Goal: Transaction & Acquisition: Obtain resource

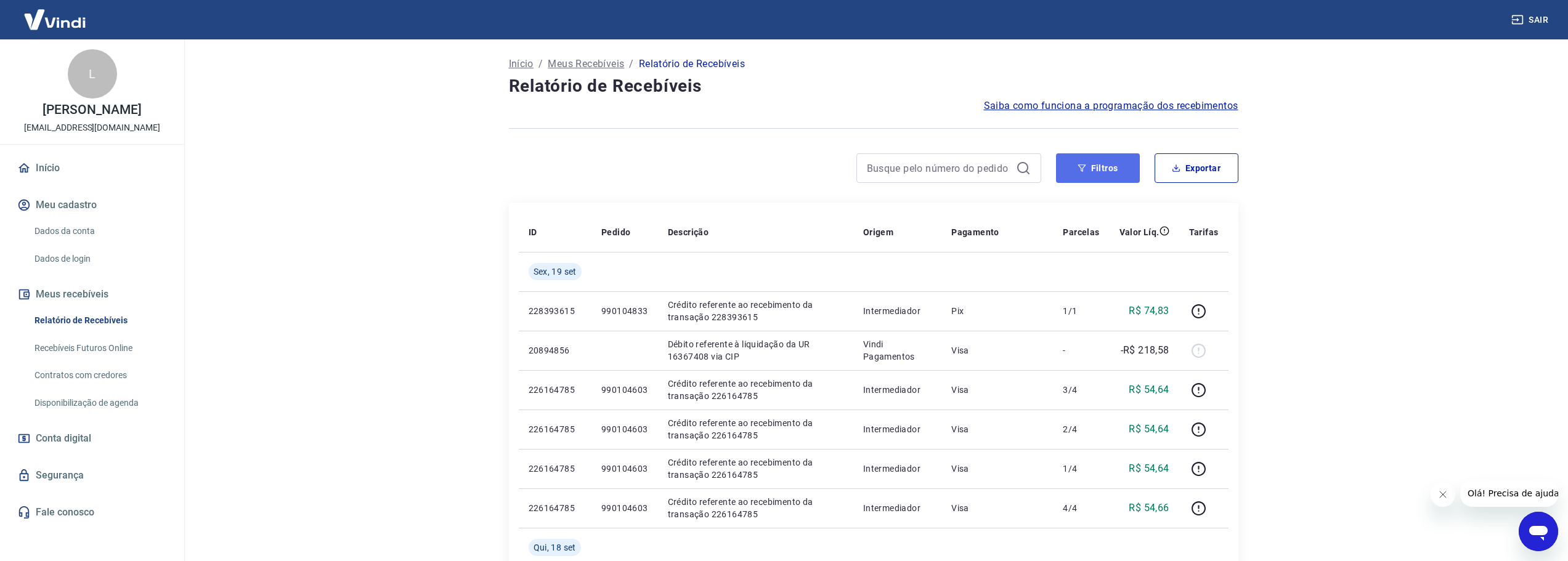
click at [1093, 168] on button "Filtros" at bounding box center [1098, 168] width 84 height 30
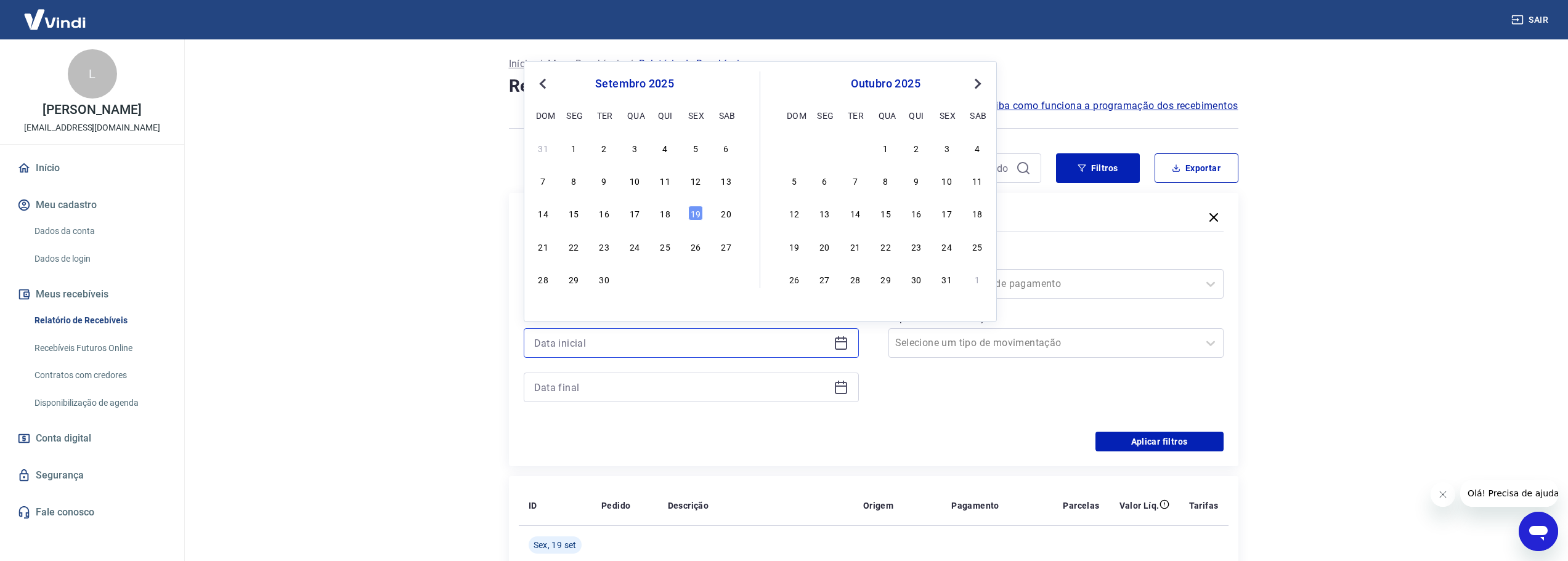
click at [716, 348] on input at bounding box center [682, 343] width 295 height 19
click at [541, 79] on button "Previous Month" at bounding box center [542, 84] width 15 height 15
click at [536, 80] on button "Previous Month" at bounding box center [542, 84] width 15 height 15
click at [544, 85] on span "Previous Month" at bounding box center [544, 84] width 0 height 14
click at [657, 182] on div "8 9 10 11 12 13 14" at bounding box center [635, 181] width 201 height 18
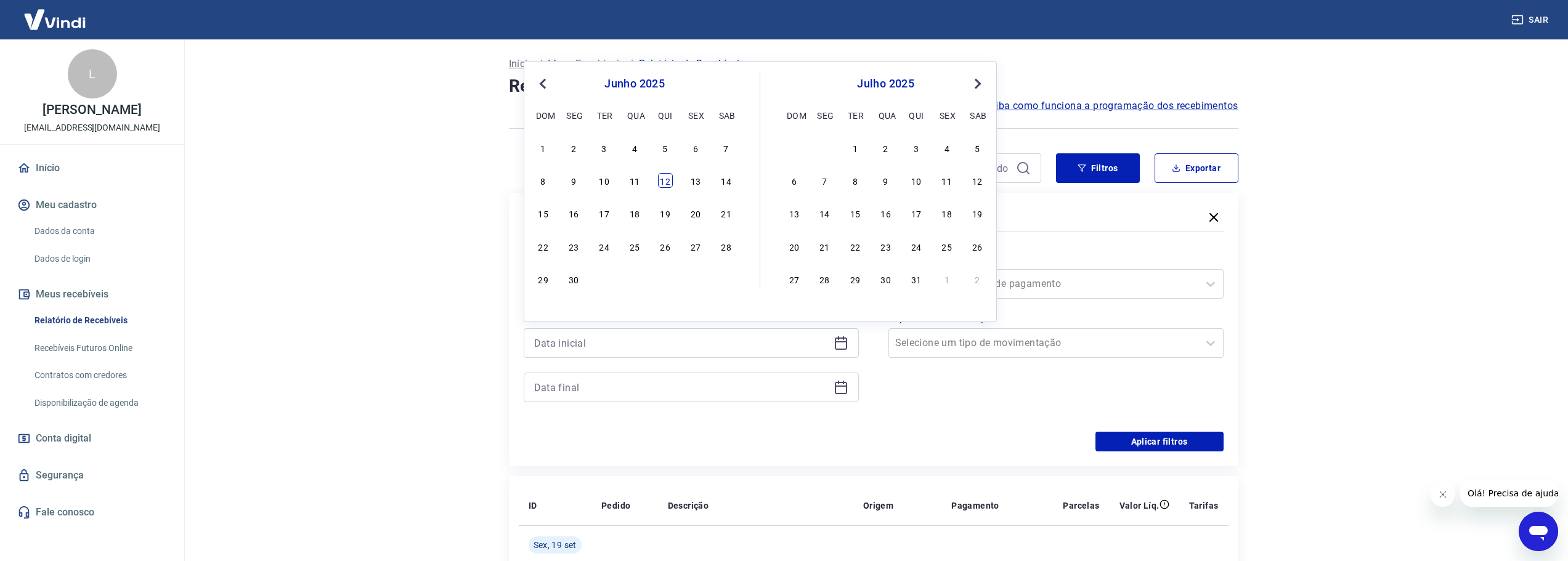
click at [666, 186] on div "12" at bounding box center [665, 180] width 15 height 15
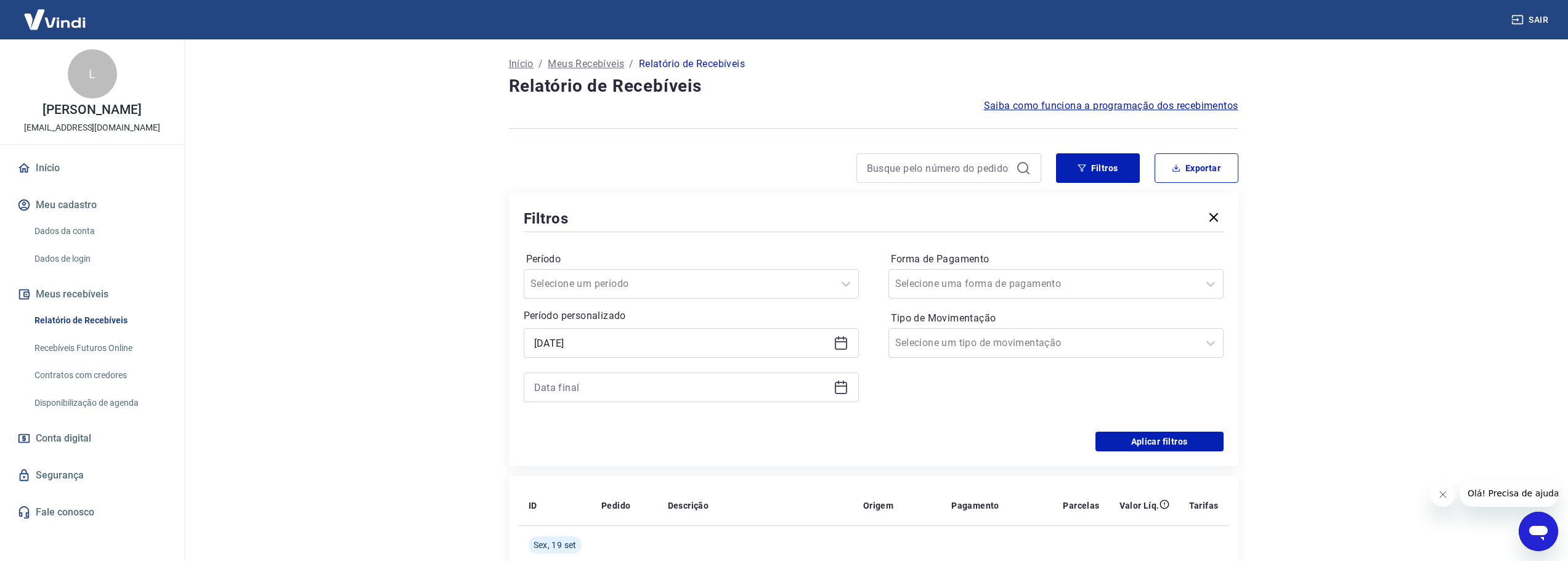
type input "[DATE]"
click at [846, 379] on div at bounding box center [691, 388] width 335 height 30
click at [846, 386] on icon at bounding box center [841, 385] width 12 height 1
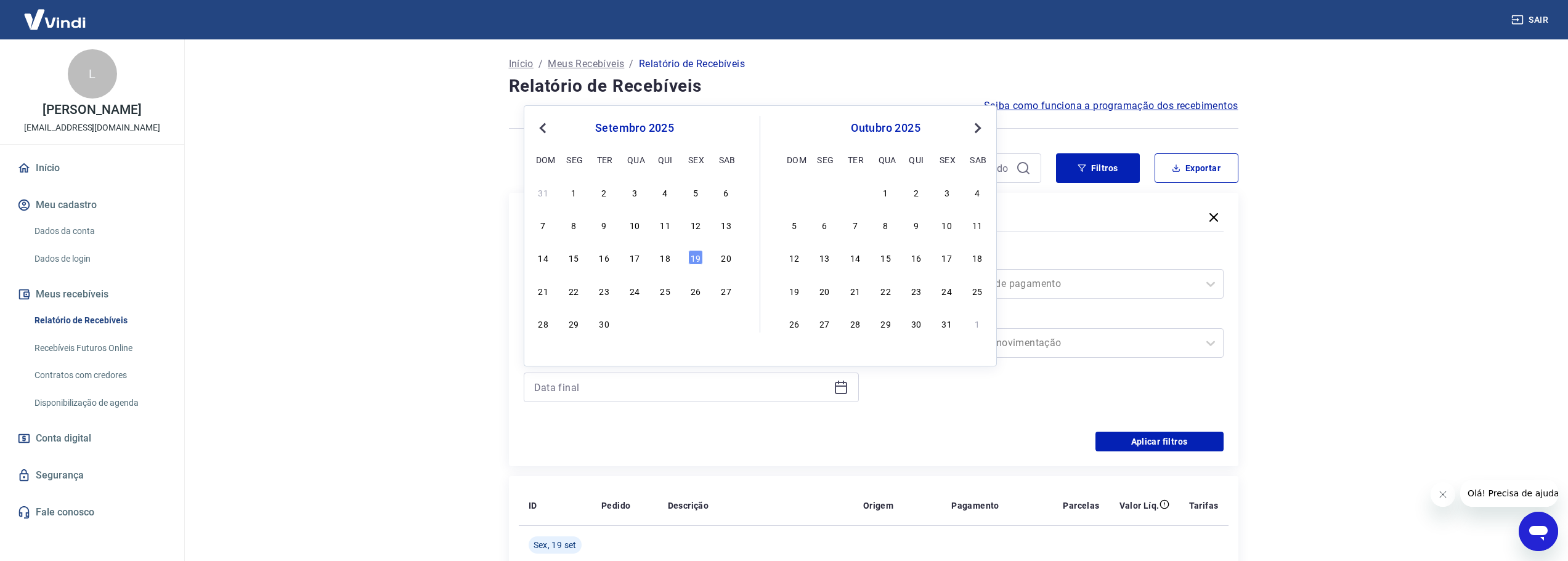
click at [976, 129] on span "Next Month" at bounding box center [976, 128] width 0 height 14
click at [549, 130] on button "Previous Month" at bounding box center [542, 128] width 15 height 15
click at [544, 130] on span "Previous Month" at bounding box center [544, 128] width 0 height 14
click at [691, 258] on div "19" at bounding box center [695, 258] width 15 height 15
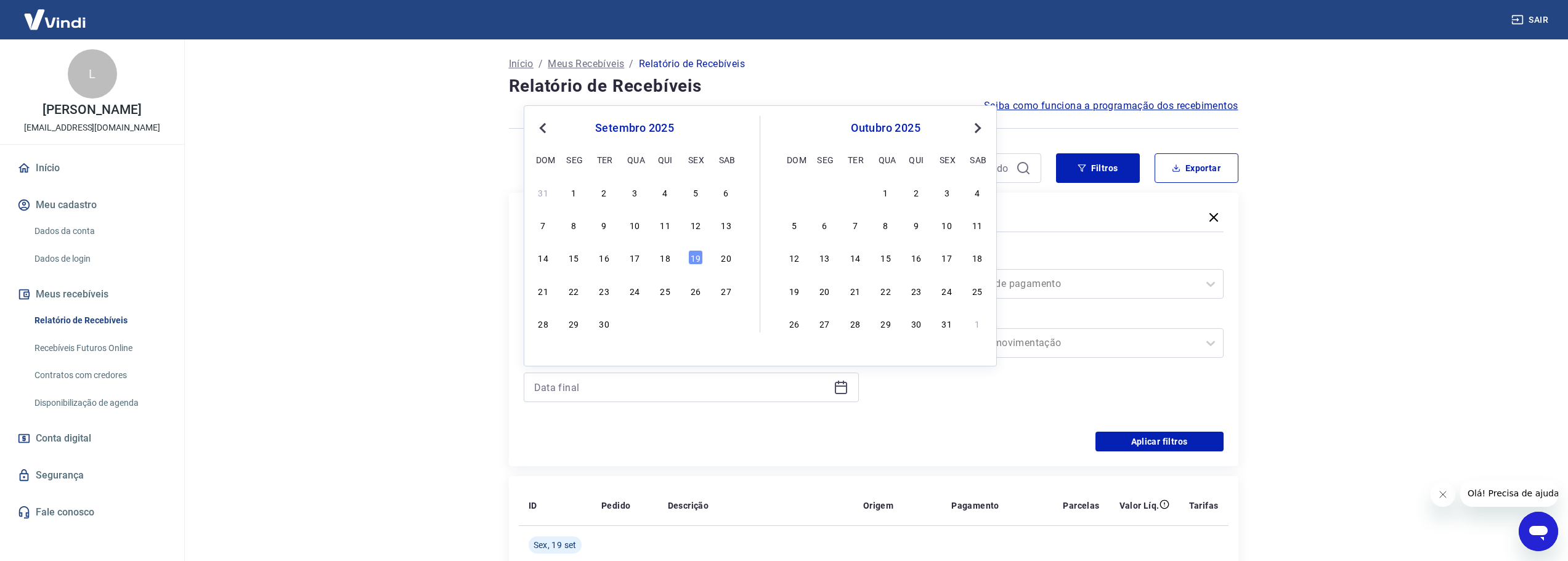
type input "[DATE]"
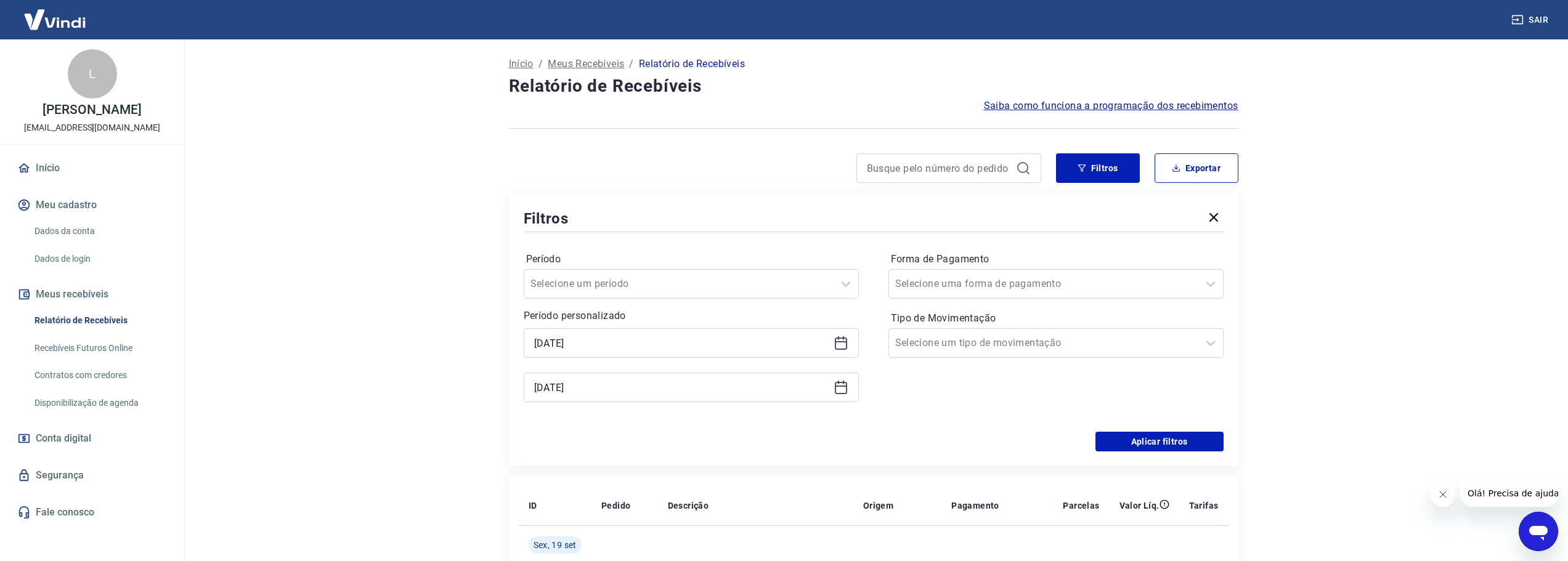
click at [926, 404] on div "Forma de Pagamento Selecione uma forma de pagamento Tipo de Movimentação Seleci…" at bounding box center [1056, 333] width 335 height 168
click at [1109, 340] on div at bounding box center [1043, 343] width 297 height 18
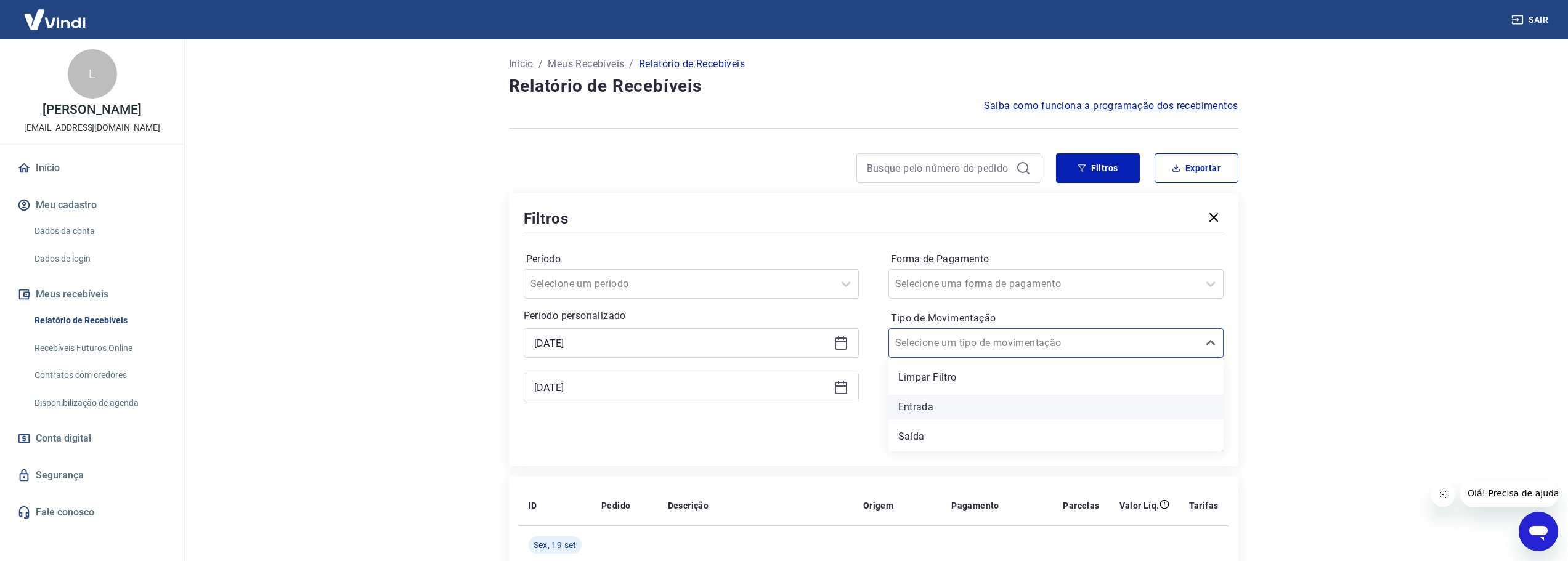
click at [980, 419] on div "Entrada" at bounding box center [1056, 408] width 335 height 25
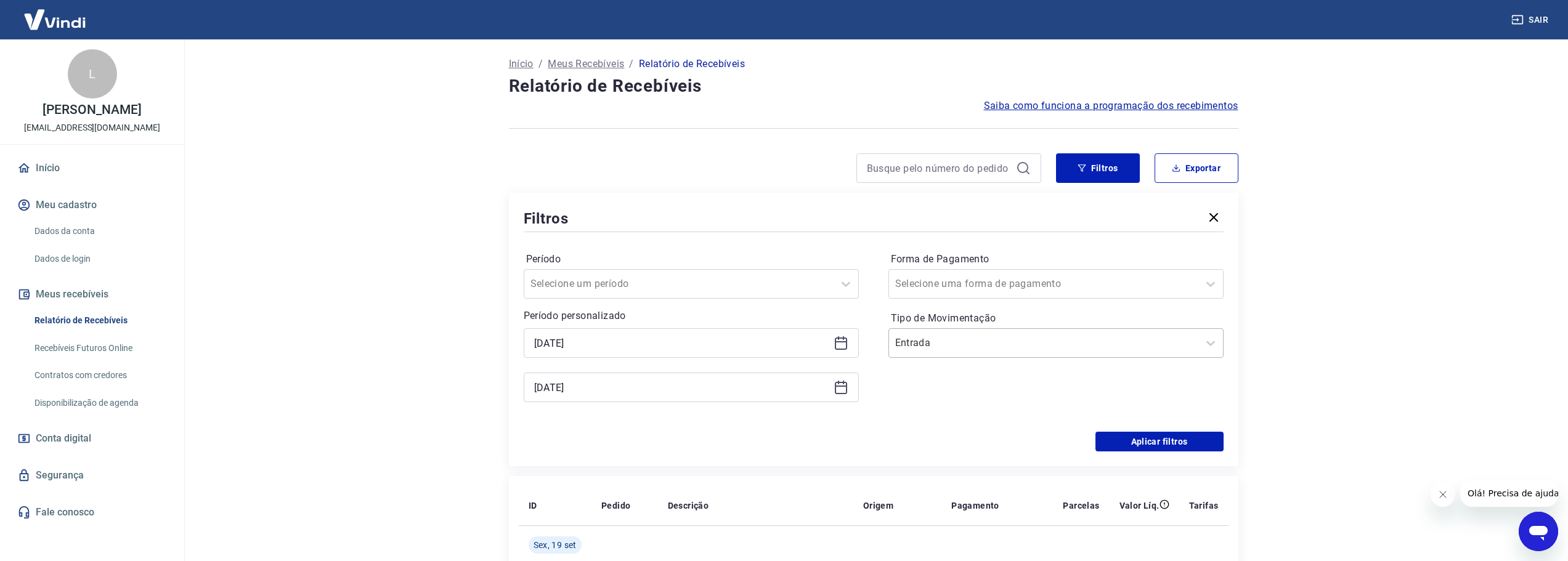
click at [969, 338] on input "Tipo de Movimentação" at bounding box center [957, 343] width 124 height 15
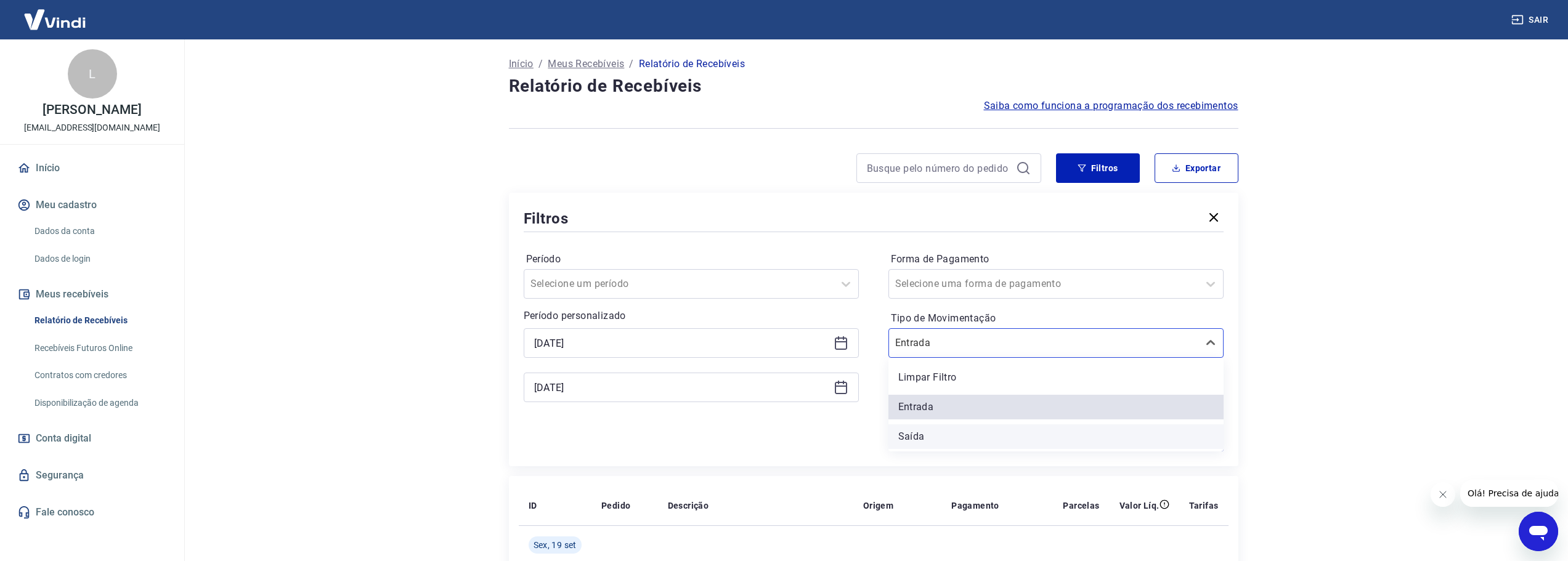
click at [938, 439] on div "Saída" at bounding box center [1056, 437] width 335 height 25
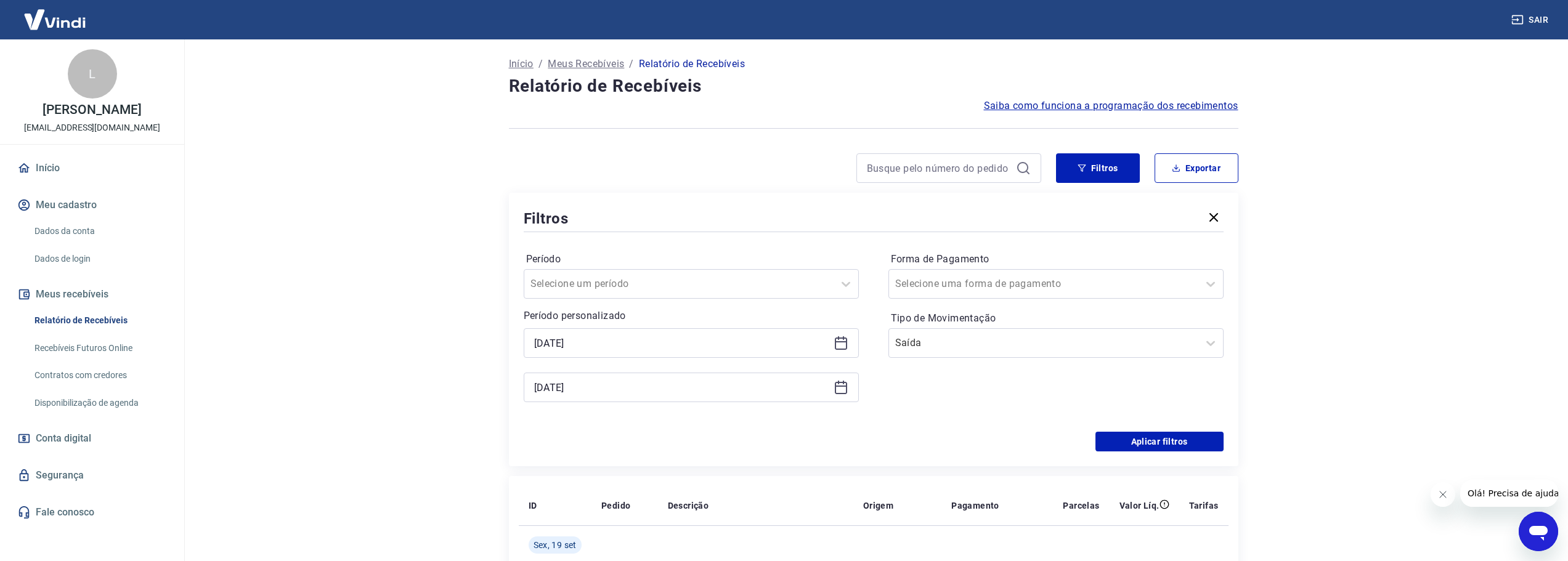
click at [1338, 385] on main "Início / Meus Recebíveis / Relatório de Recebíveis Relatório de Recebíveis Saib…" at bounding box center [874, 301] width 1390 height 522
click at [1180, 443] on button "Aplicar filtros" at bounding box center [1159, 442] width 128 height 19
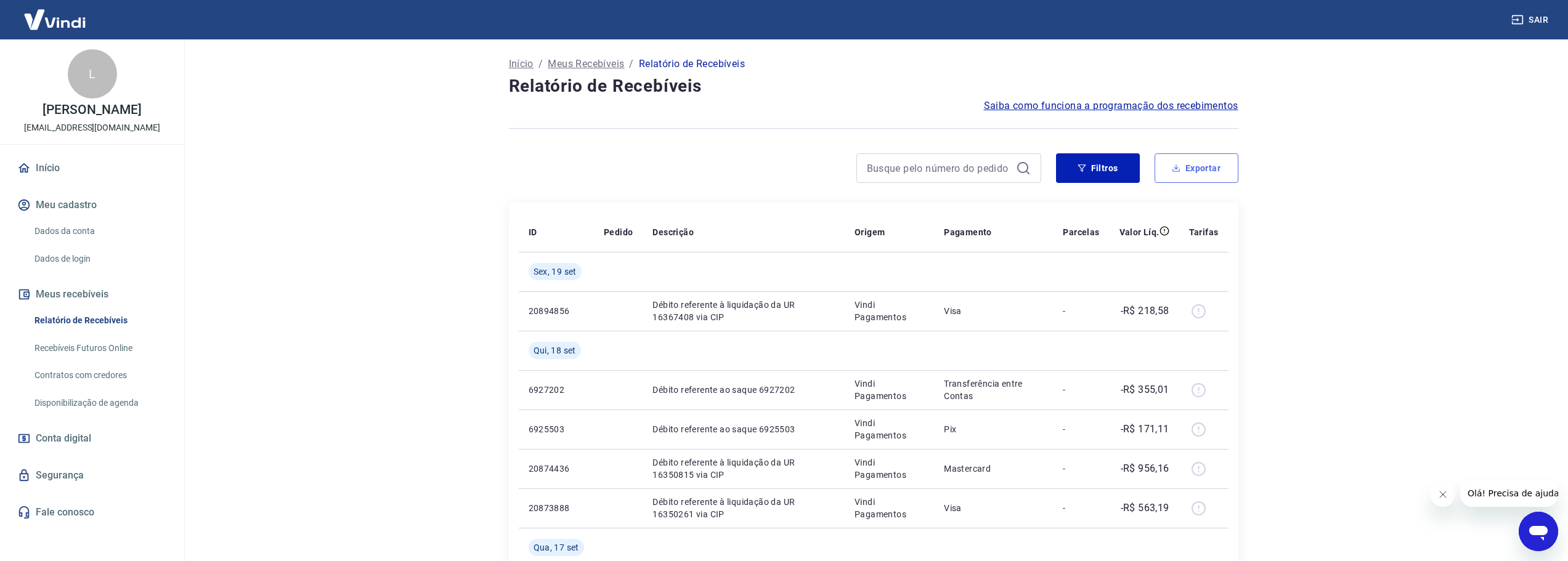
click at [1190, 175] on button "Exportar" at bounding box center [1196, 168] width 84 height 30
type input "[DATE]"
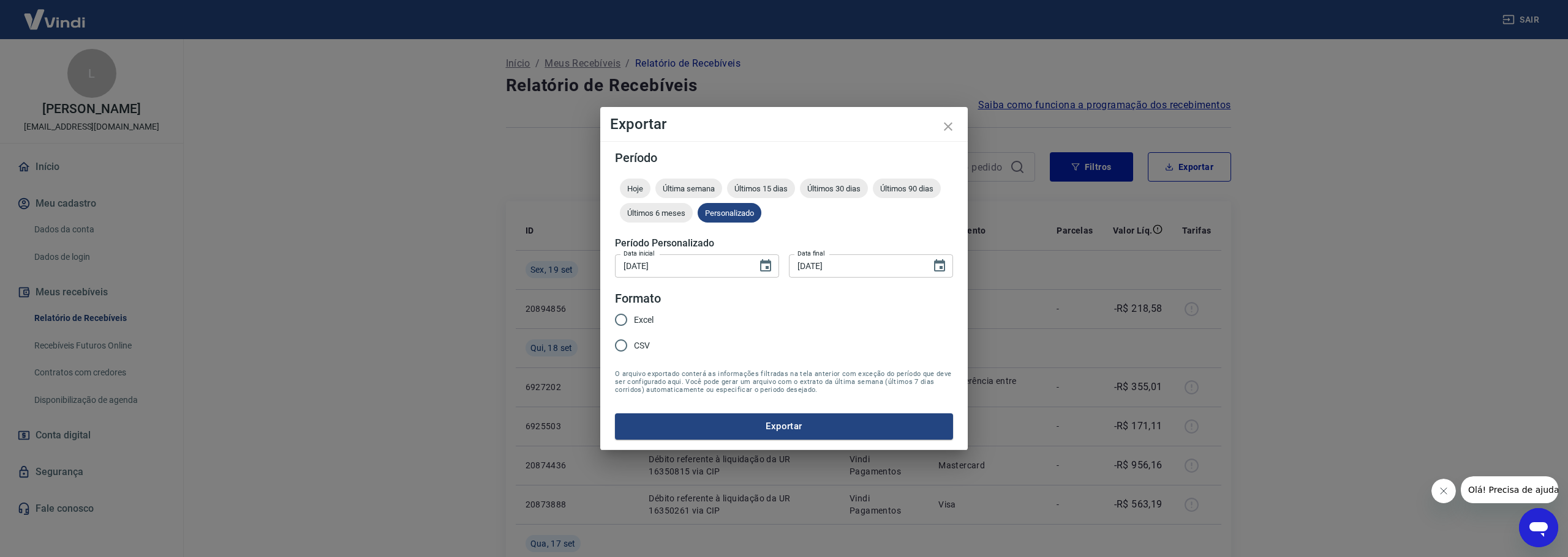
click at [653, 318] on span "Excel" at bounding box center [643, 320] width 19 height 13
click at [634, 318] on input "Excel" at bounding box center [621, 320] width 25 height 25
radio input "true"
click at [847, 429] on button "Exportar" at bounding box center [784, 426] width 338 height 25
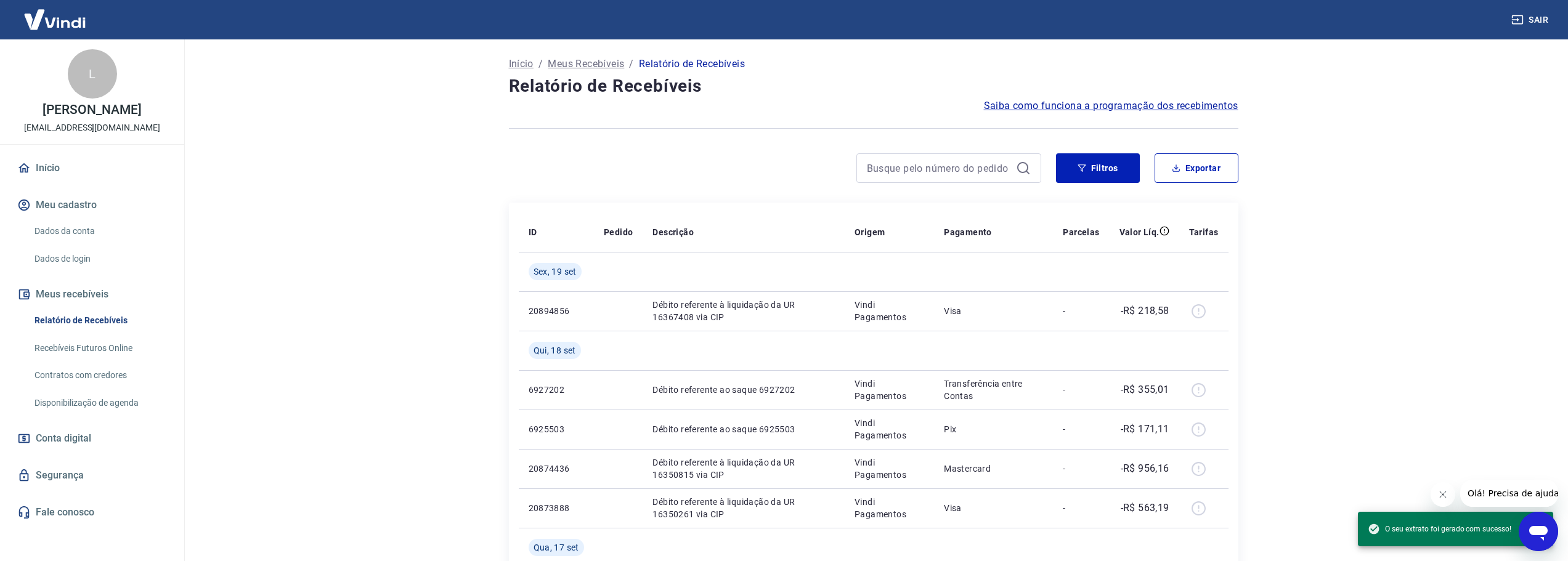
click at [251, 190] on main "Início / Meus Recebíveis / Relatório de Recebíveis Relatório de Recebíveis Saib…" at bounding box center [874, 301] width 1390 height 522
click at [457, 307] on main "Início / Meus Recebíveis / Relatório de Recebíveis Relatório de Recebíveis Saib…" at bounding box center [874, 301] width 1390 height 522
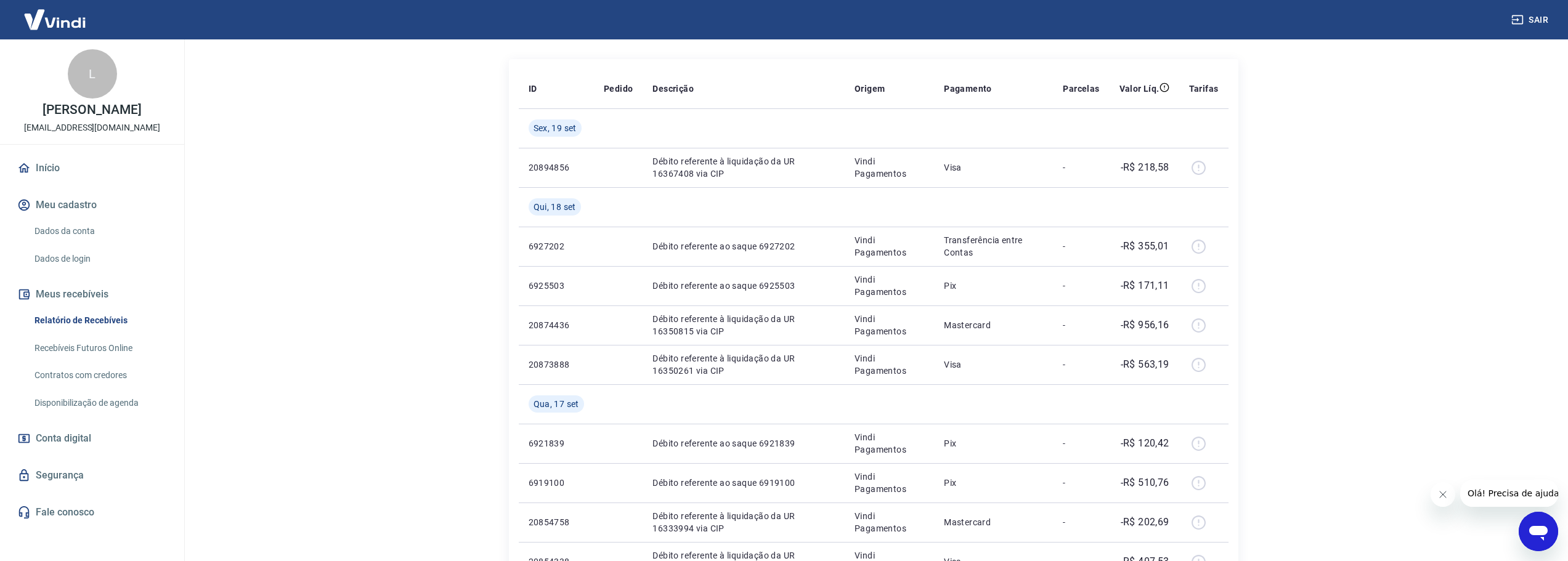
click at [1407, 159] on main "Início / Meus Recebíveis / Relatório de Recebíveis Relatório de Recebíveis Saib…" at bounding box center [874, 157] width 1390 height 522
click at [776, 285] on p "Débito referente ao saque 6925503" at bounding box center [743, 286] width 183 height 12
copy p "6925503"
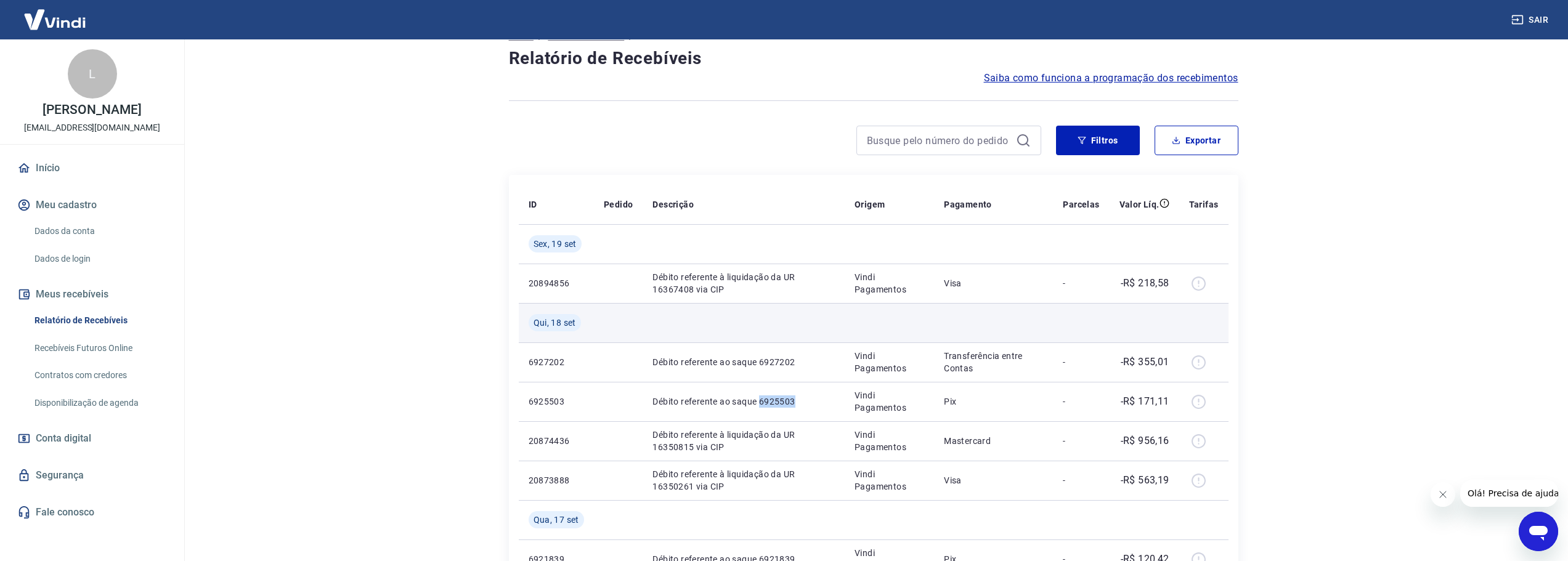
scroll to position [0, 0]
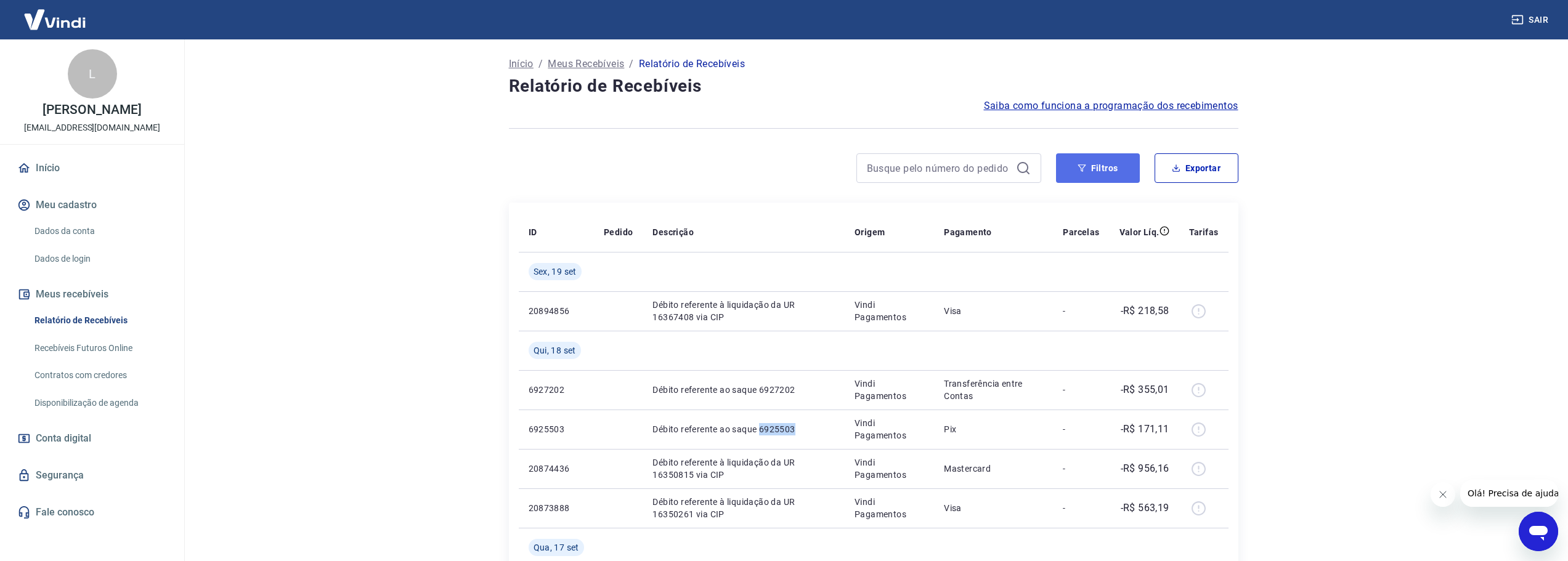
click at [1076, 161] on button "Filtros" at bounding box center [1098, 168] width 84 height 30
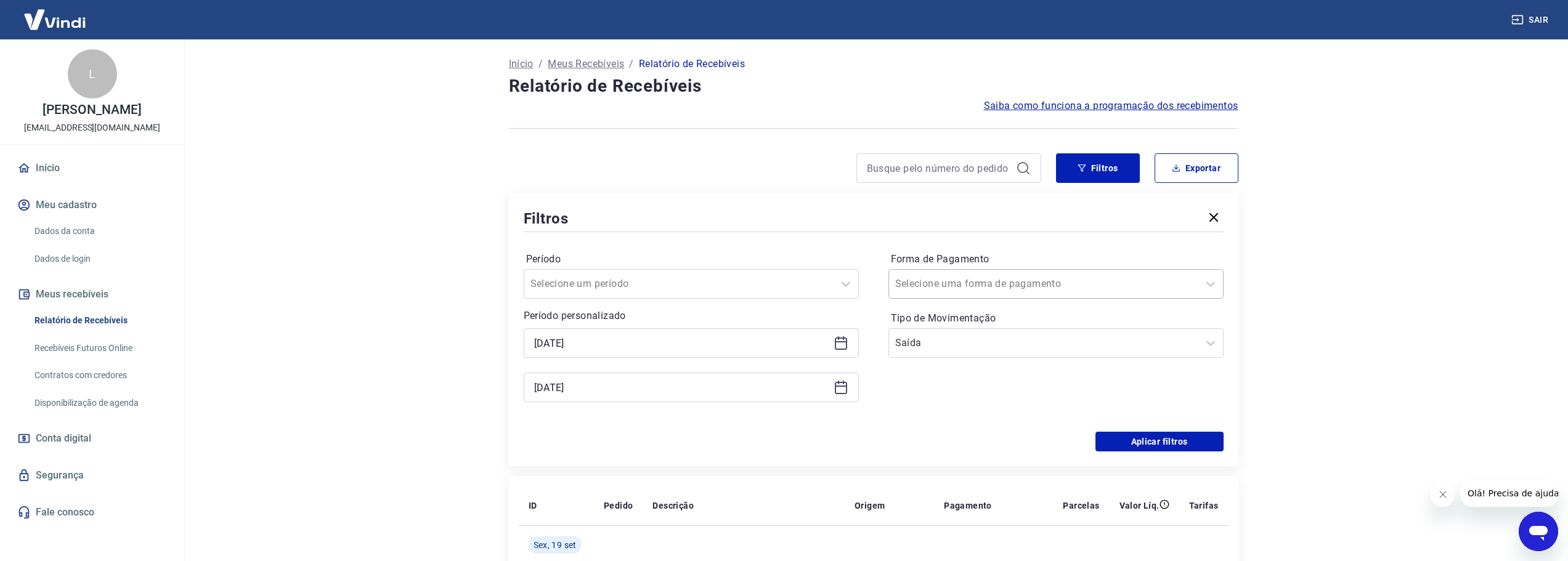
click at [1050, 287] on div at bounding box center [1043, 284] width 297 height 18
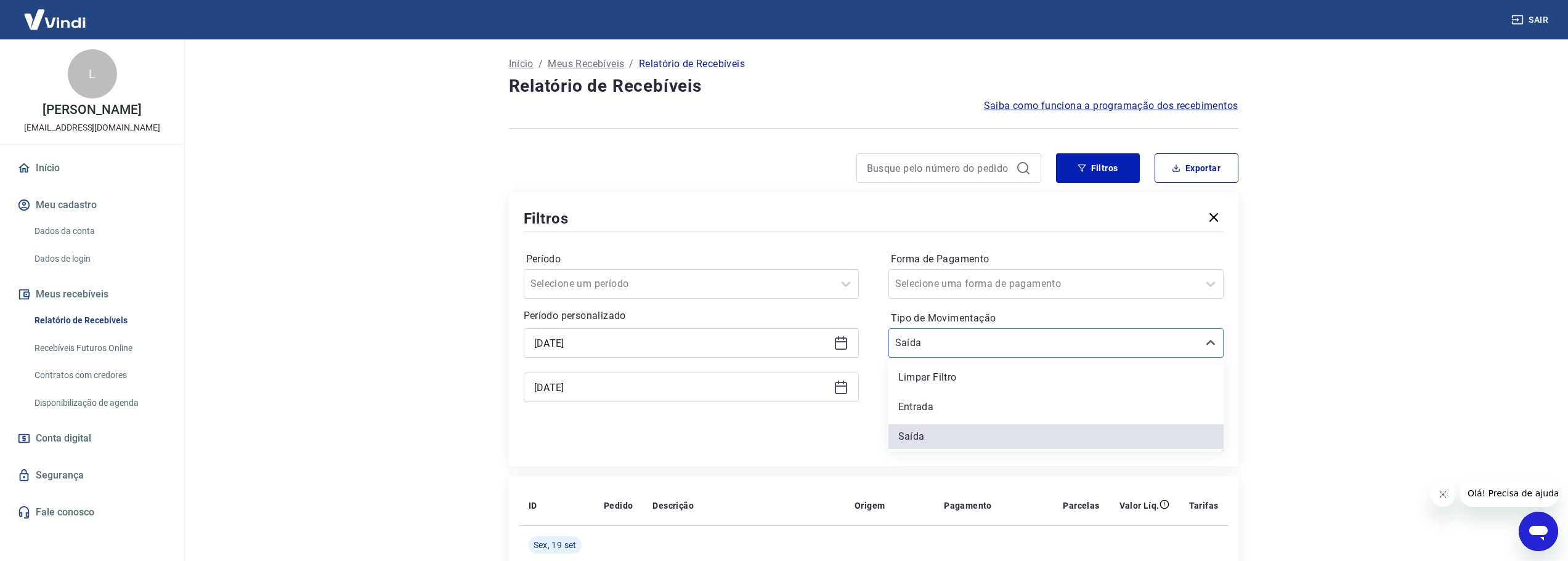
click at [1019, 348] on div at bounding box center [1043, 343] width 297 height 18
click at [1027, 347] on div at bounding box center [1043, 343] width 297 height 18
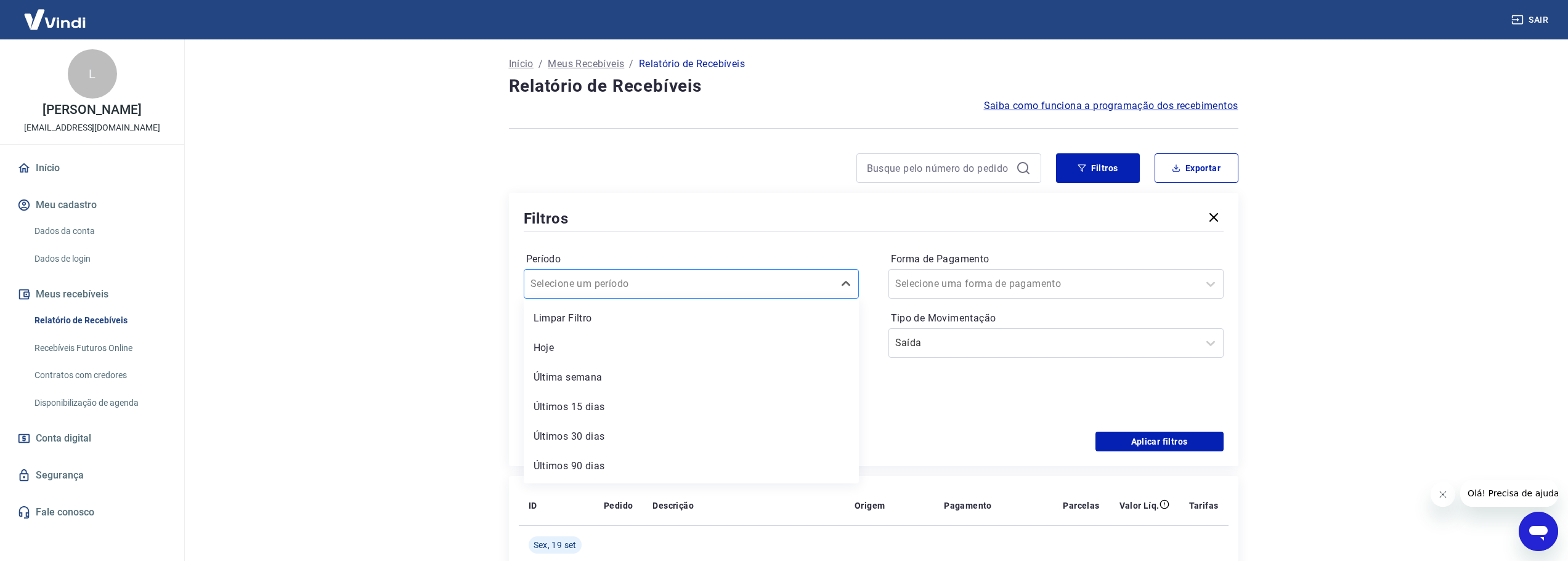
click at [684, 286] on div at bounding box center [679, 284] width 297 height 18
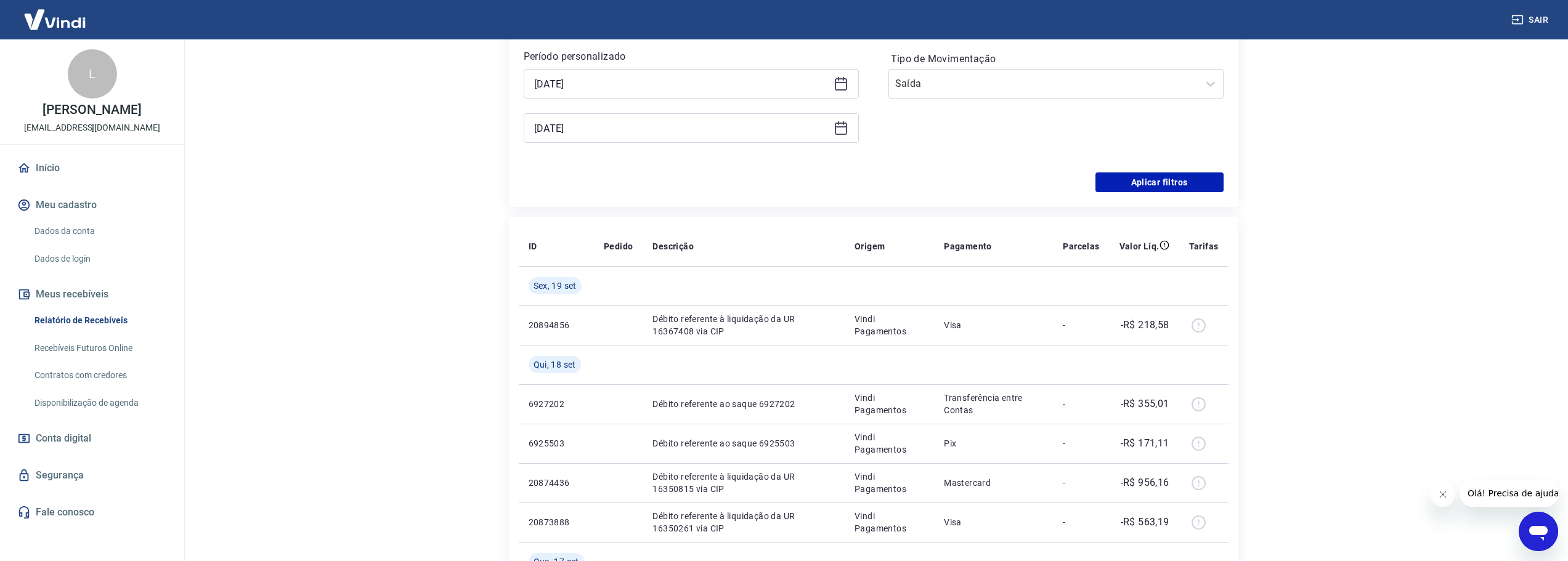
scroll to position [288, 0]
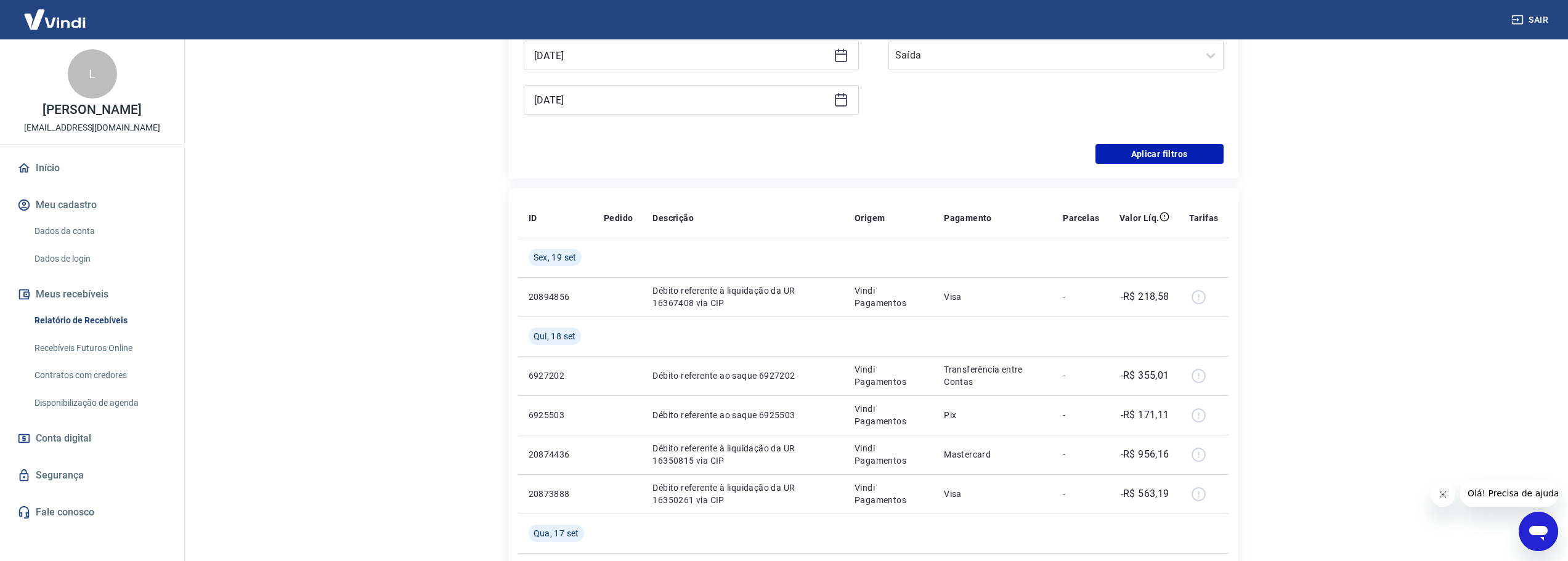
click at [1422, 230] on main "Início / Meus Recebíveis / Relatório de Recebíveis Relatório de Recebíveis Saib…" at bounding box center [874, 12] width 1390 height 522
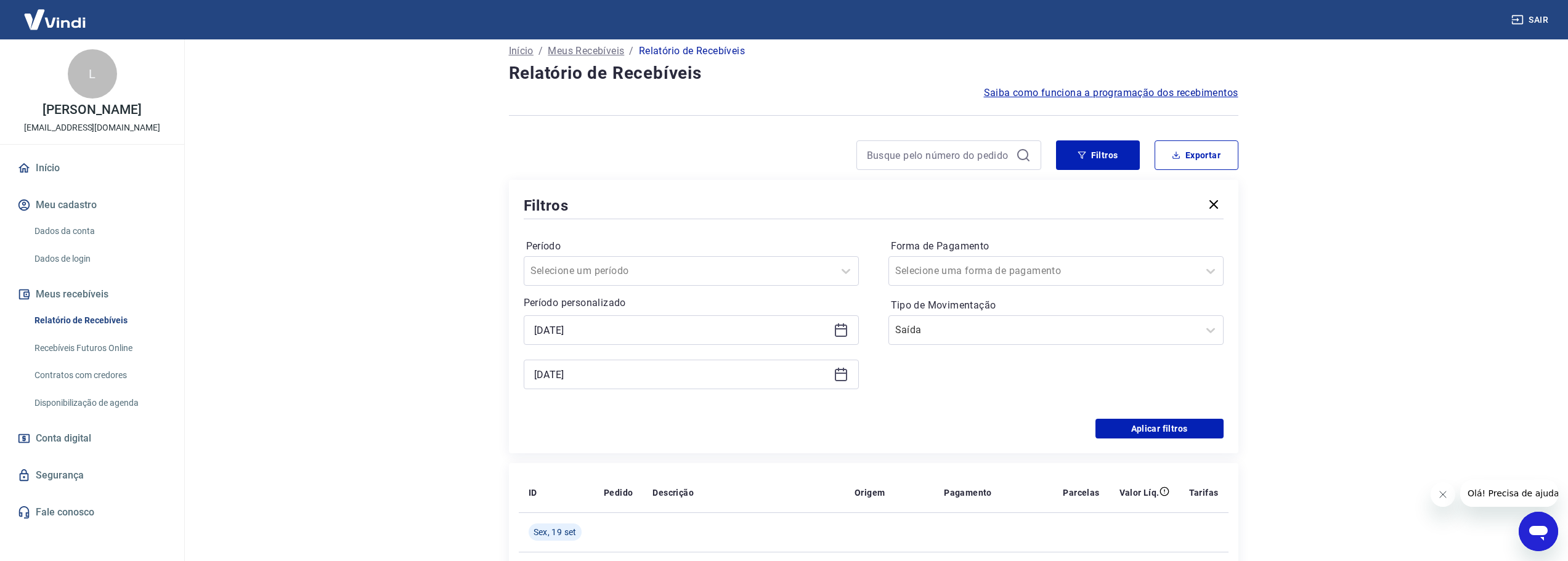
scroll to position [0, 0]
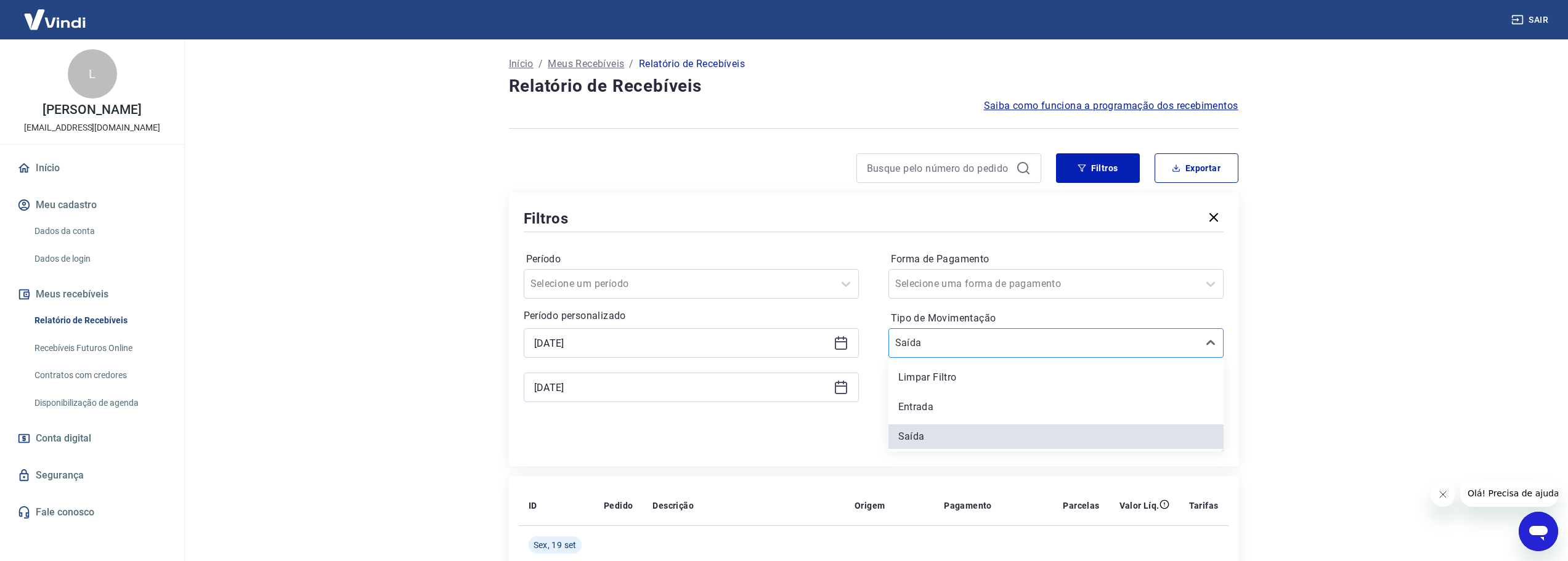
click at [1054, 340] on div at bounding box center [1043, 343] width 297 height 18
click at [1047, 385] on div "Limpar Filtro" at bounding box center [1056, 378] width 335 height 25
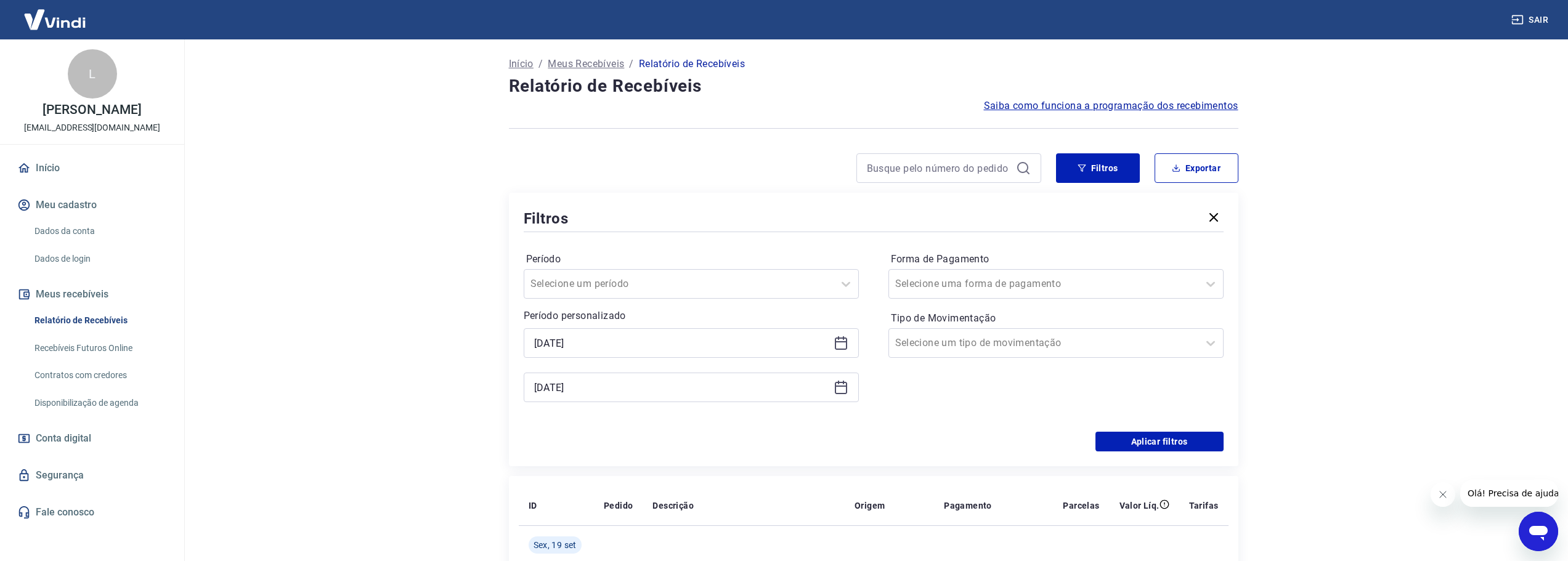
click at [1143, 375] on div "Forma de Pagamento Selecione uma forma de pagamento Tipo de Movimentação Seleci…" at bounding box center [1056, 333] width 335 height 168
click at [1167, 447] on button "Aplicar filtros" at bounding box center [1159, 442] width 128 height 19
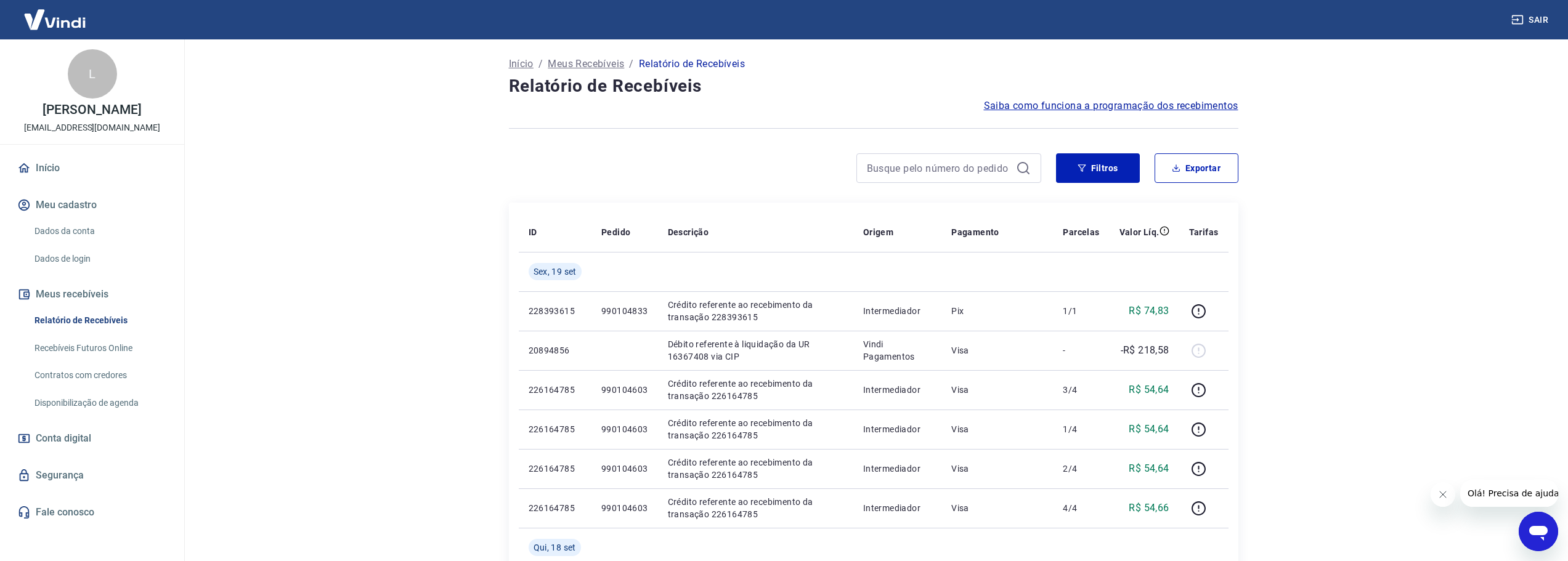
click at [1370, 134] on main "Início / Meus Recebíveis / Relatório de Recebíveis Relatório de Recebíveis Saib…" at bounding box center [874, 301] width 1390 height 522
click at [1205, 169] on button "Exportar" at bounding box center [1196, 168] width 84 height 30
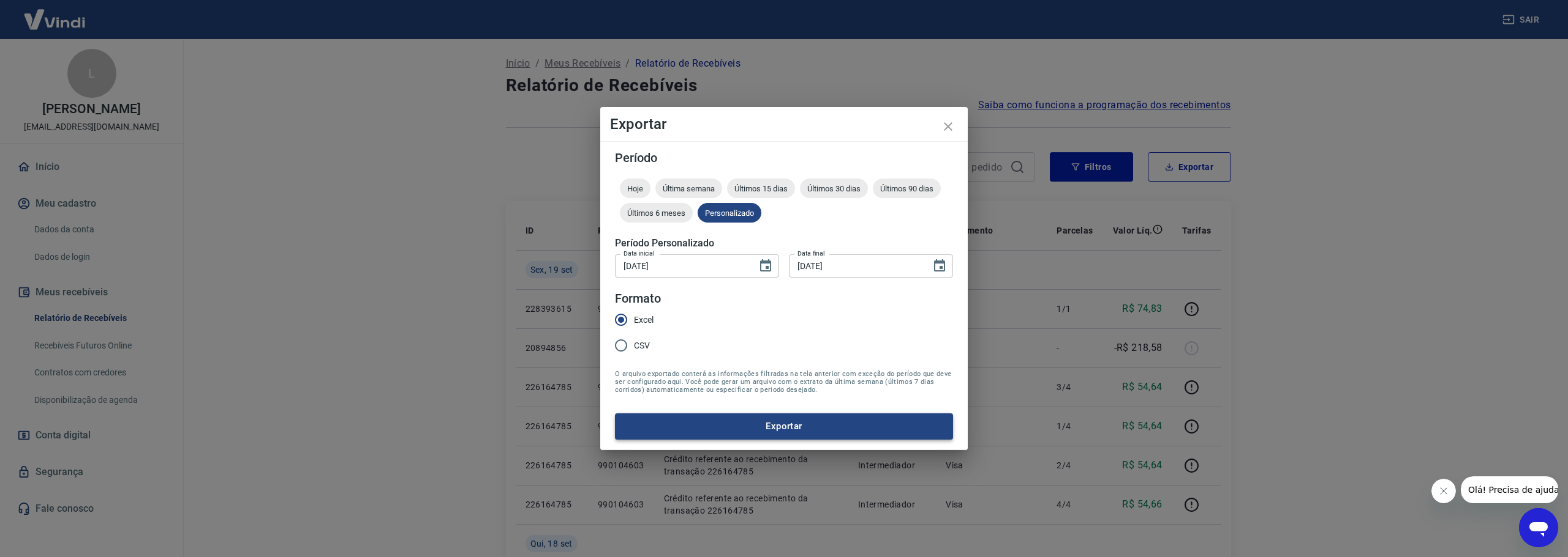
click at [791, 429] on button "Exportar" at bounding box center [784, 426] width 338 height 25
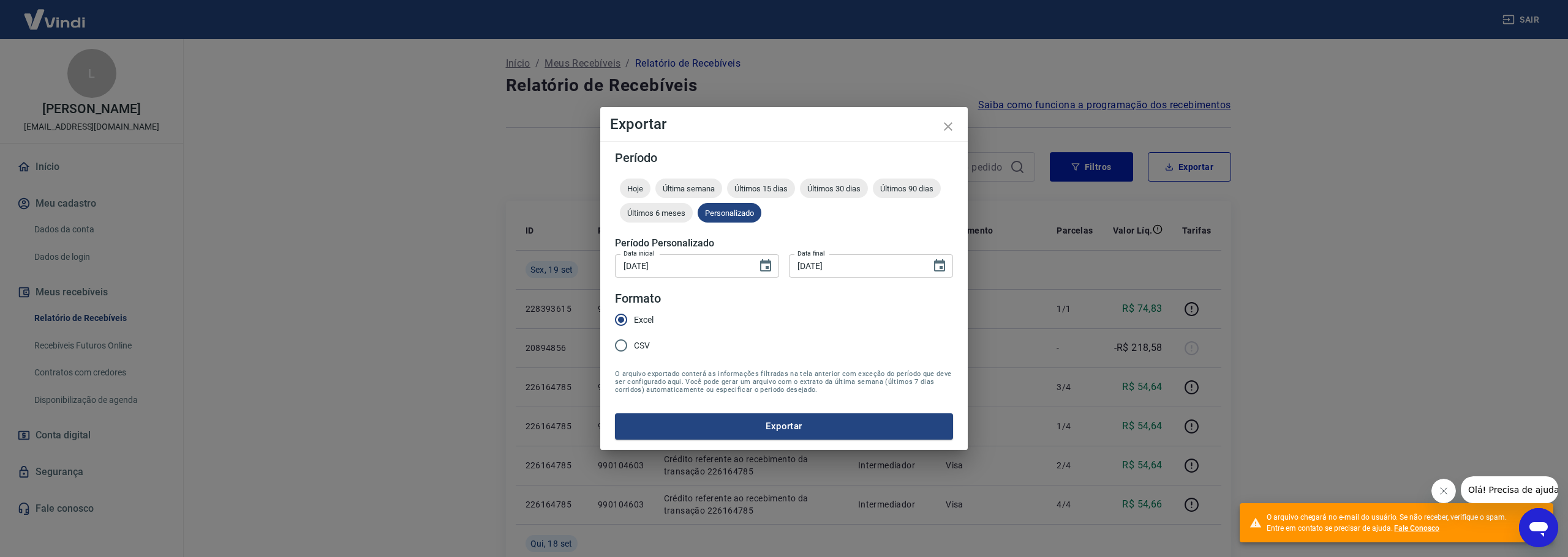
click at [1371, 204] on div "Exportar Período Hoje Última semana Últimos 15 dias Últimos 30 dias Últimos 90 …" at bounding box center [784, 278] width 1568 height 557
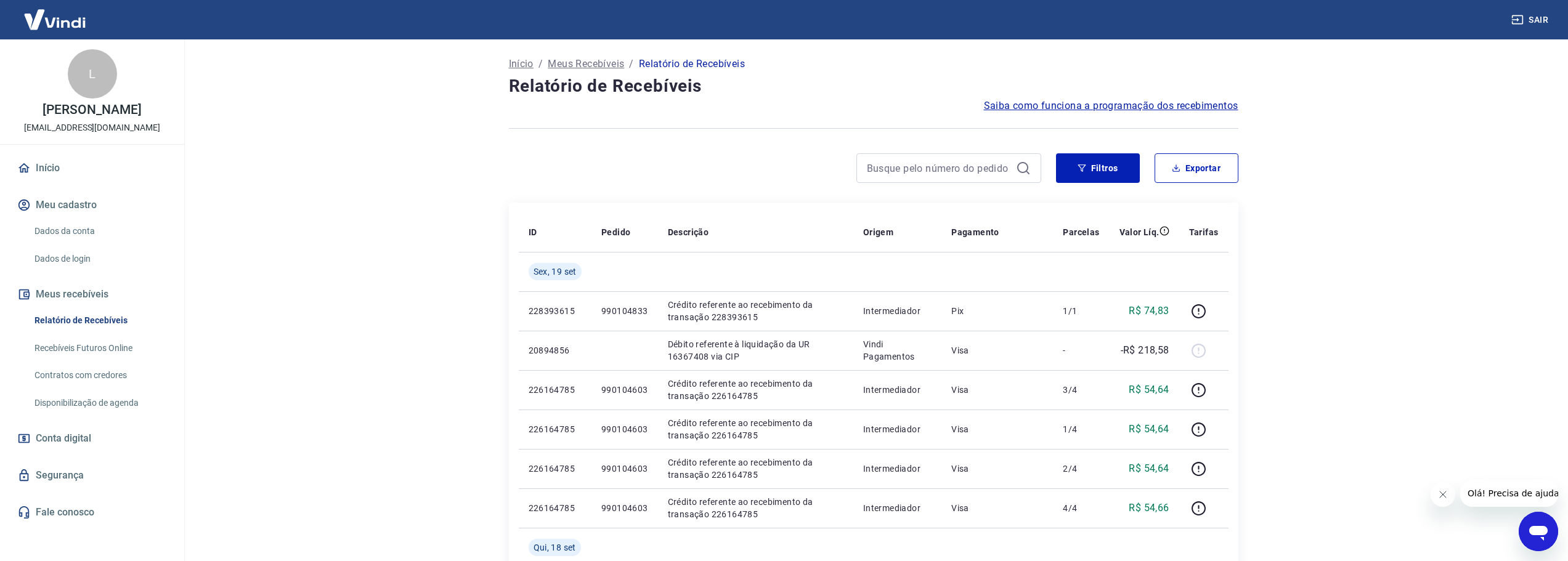
click at [1378, 200] on main "Início / Meus Recebíveis / Relatório de Recebíveis Relatório de Recebíveis Saib…" at bounding box center [874, 301] width 1390 height 522
click at [1294, 412] on main "Início / Meus Recebíveis / Relatório de Recebíveis Relatório de Recebíveis Saib…" at bounding box center [874, 301] width 1390 height 522
click at [1191, 162] on button "Exportar" at bounding box center [1196, 168] width 84 height 30
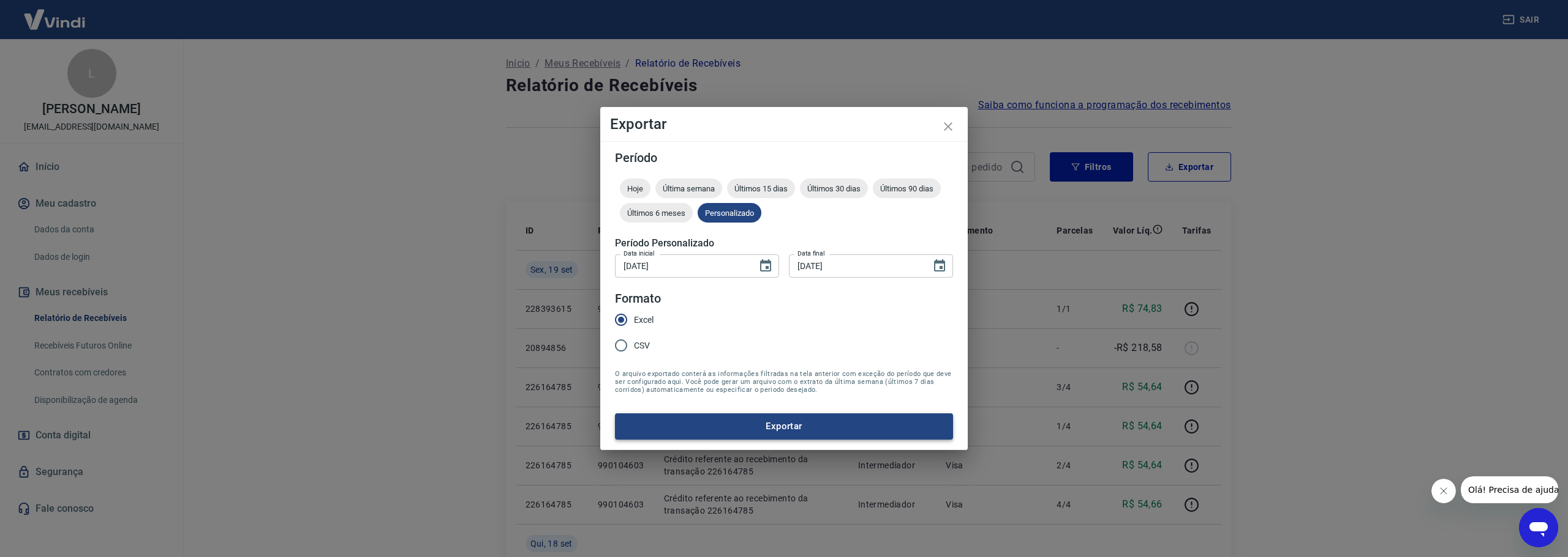
click at [747, 426] on button "Exportar" at bounding box center [784, 426] width 338 height 25
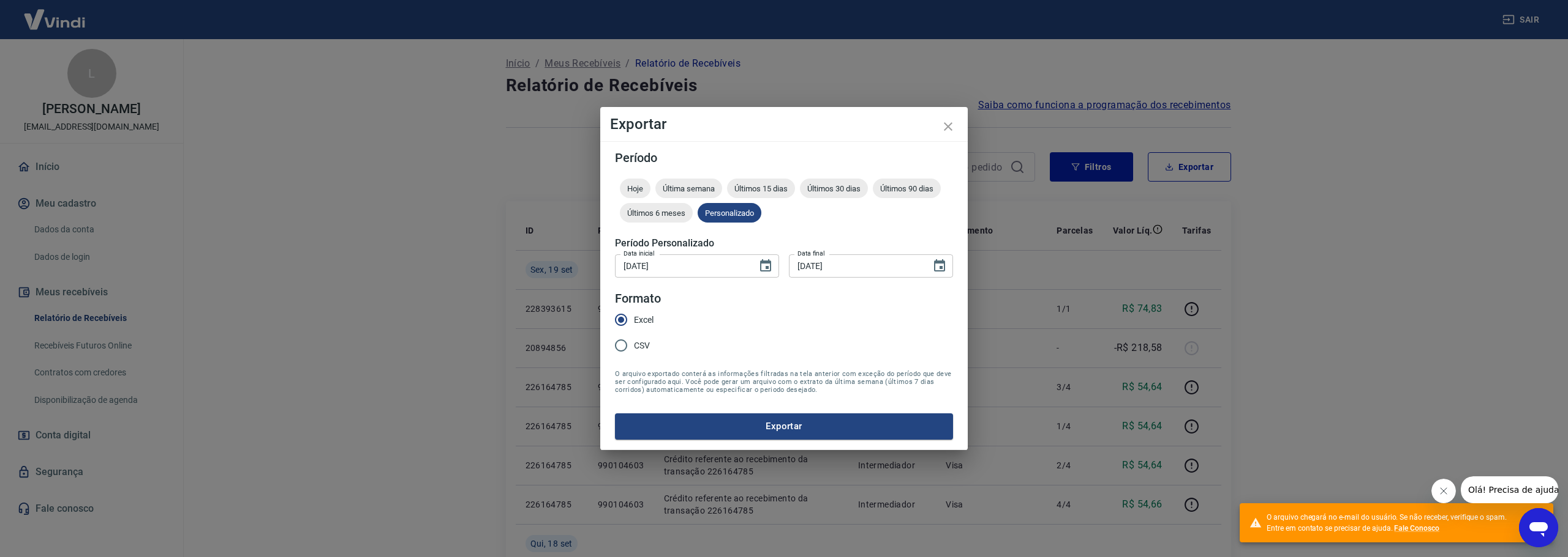
click at [1375, 181] on div "Exportar Período Hoje Última semana Últimos 15 dias Últimos 30 dias Últimos 90 …" at bounding box center [784, 278] width 1568 height 557
